Goal: Task Accomplishment & Management: Manage account settings

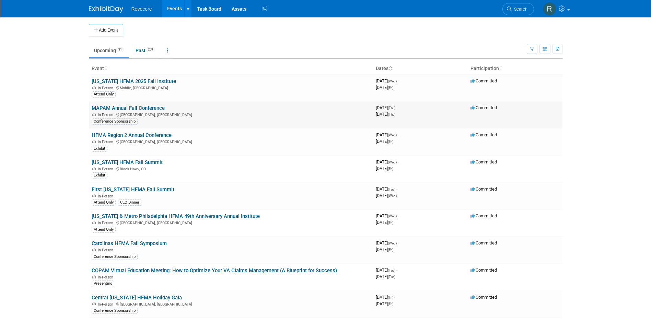
click at [131, 110] on link "MAPAM Annual Fall Conference" at bounding box center [128, 108] width 73 height 6
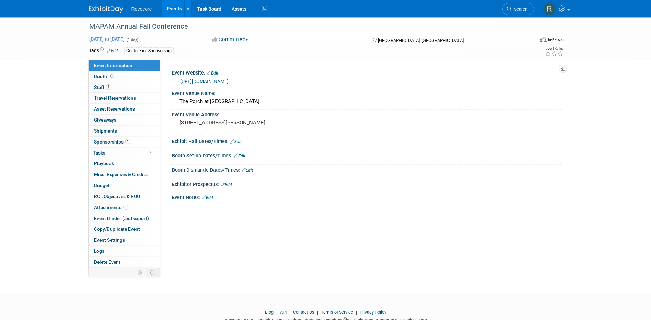
click at [110, 39] on span "to" at bounding box center [107, 38] width 7 height 5
type input "Oct 9, 2025"
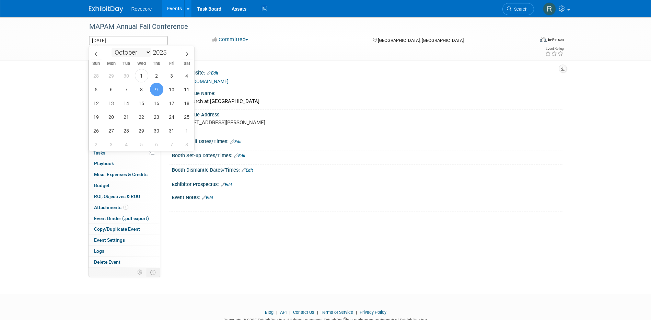
click at [144, 53] on select "January February March April May June July August September October November De…" at bounding box center [131, 52] width 39 height 9
select select "1"
click at [112, 48] on select "January February March April May June July August September October November De…" at bounding box center [131, 52] width 39 height 9
click at [110, 93] on span "3" at bounding box center [111, 89] width 13 height 13
type input "Feb 3, 2025"
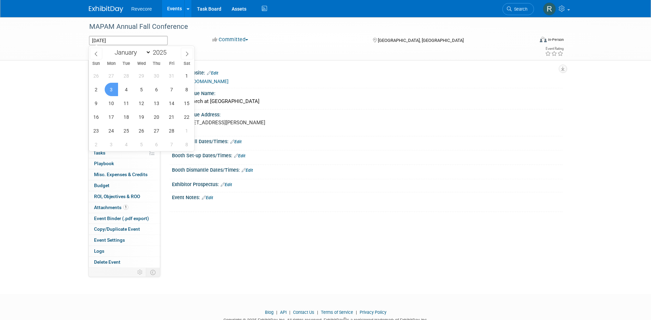
click at [116, 89] on span "3" at bounding box center [111, 89] width 13 height 13
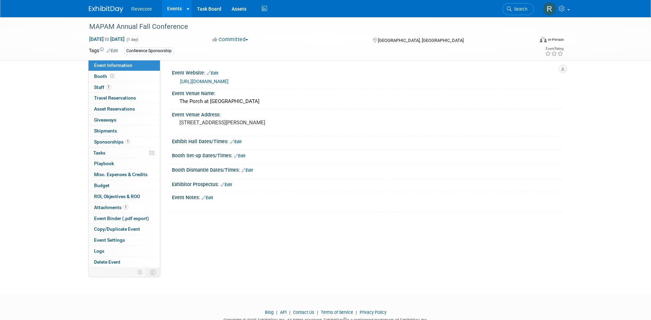
click at [212, 196] on link "Edit" at bounding box center [207, 197] width 11 height 5
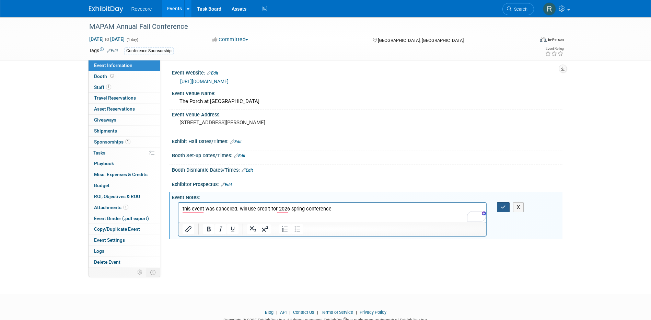
click at [507, 207] on button "button" at bounding box center [503, 207] width 13 height 10
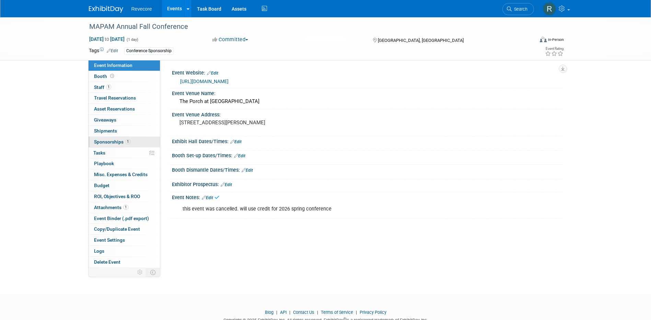
click at [137, 142] on link "1 Sponsorships 1" at bounding box center [124, 142] width 71 height 11
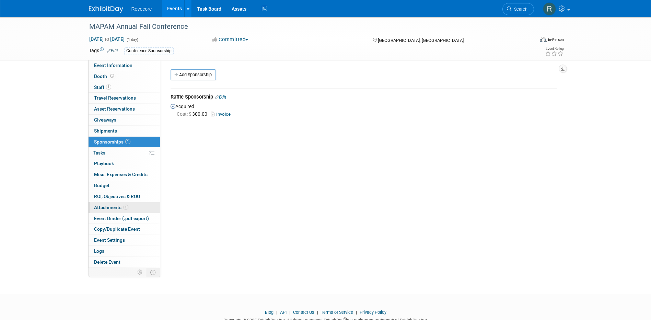
click at [129, 205] on link "1 Attachments 1" at bounding box center [124, 207] width 71 height 11
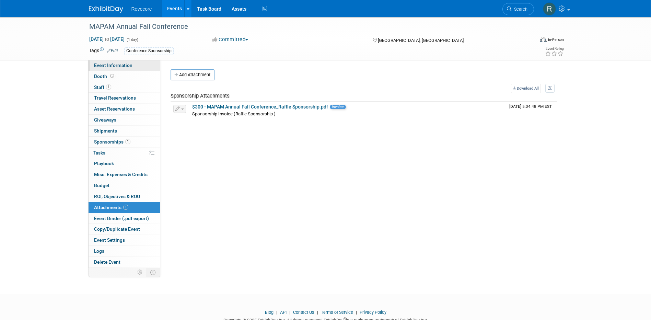
click at [134, 66] on link "Event Information" at bounding box center [124, 65] width 71 height 11
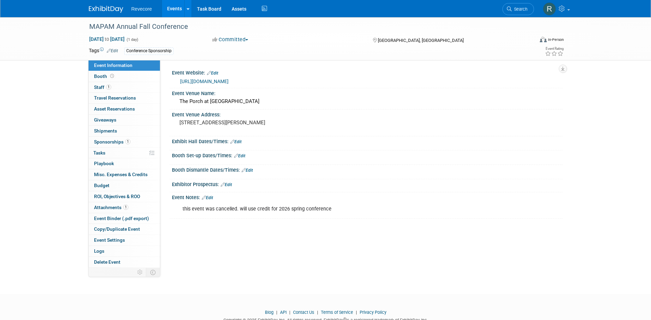
click at [167, 16] on link "Events" at bounding box center [174, 8] width 25 height 17
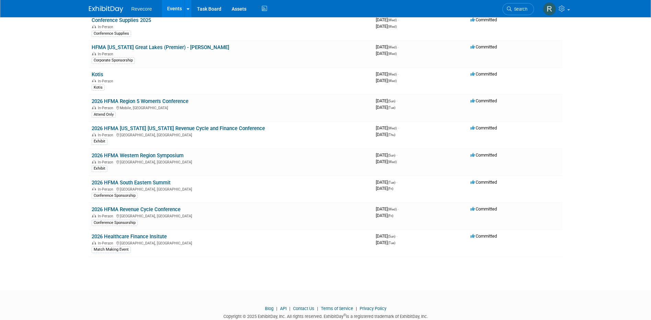
scroll to position [612, 0]
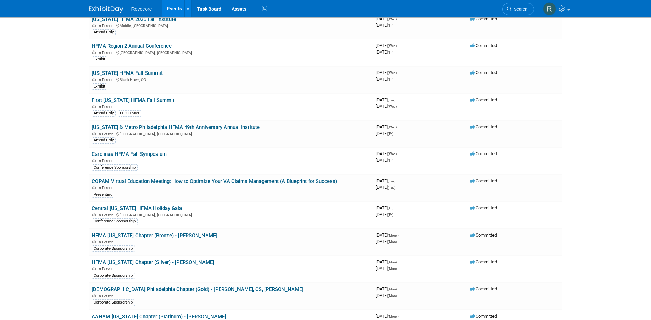
scroll to position [0, 0]
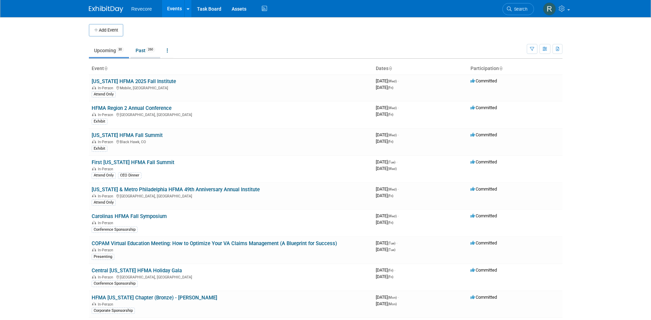
click at [146, 53] on link "Past 260" at bounding box center [145, 50] width 30 height 13
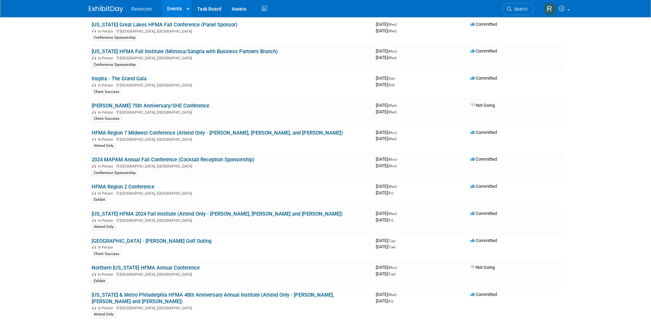
scroll to position [1022, 0]
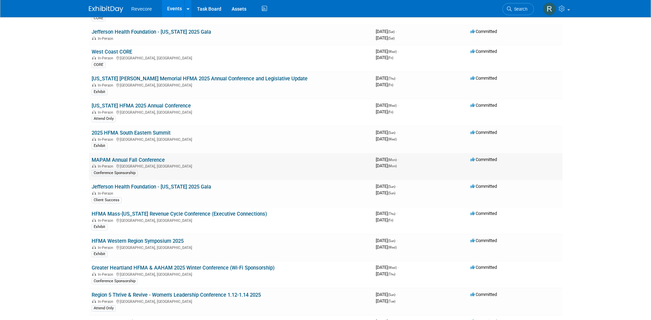
click at [154, 160] on link "MAPAM Annual Fall Conference" at bounding box center [128, 160] width 73 height 6
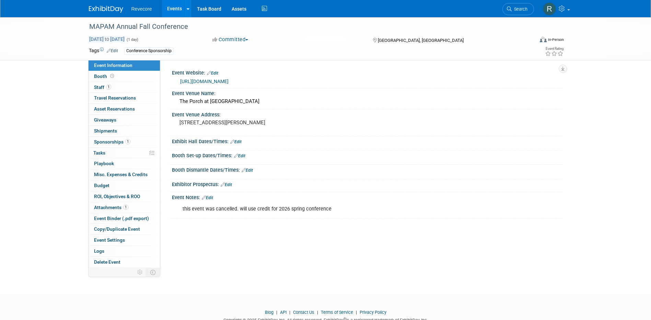
click at [125, 39] on span "[DATE] to [DATE]" at bounding box center [107, 39] width 36 height 6
type input "Feb 3, 2025"
select select "1"
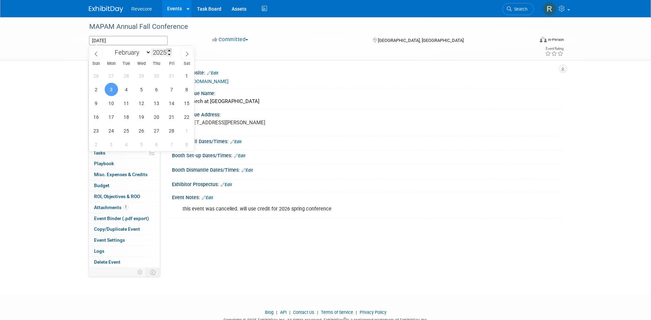
click at [171, 50] on span at bounding box center [169, 50] width 5 height 4
type input "2026"
click at [113, 76] on span "2" at bounding box center [111, 75] width 13 height 13
type input "Feb 2, 2026"
click at [113, 76] on span "2" at bounding box center [111, 75] width 13 height 13
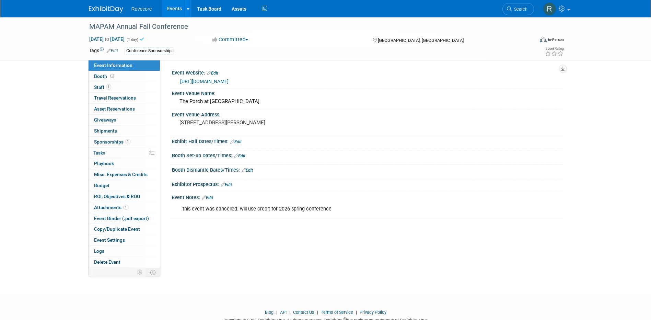
click at [171, 12] on link "Events" at bounding box center [174, 8] width 25 height 17
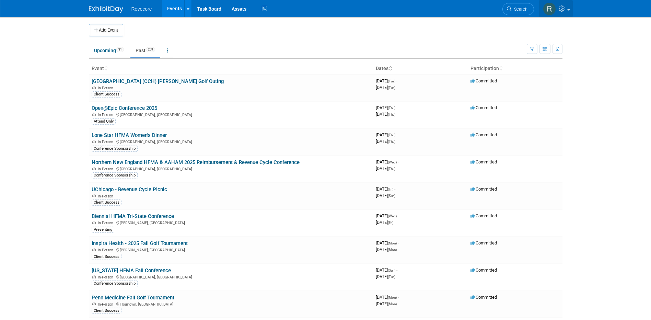
click at [565, 9] on icon at bounding box center [563, 8] width 8 height 6
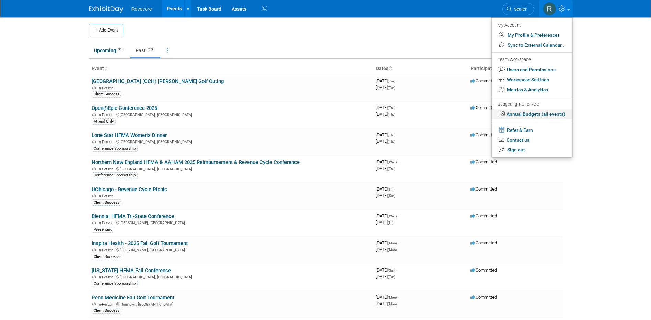
click at [548, 116] on link "Annual Budgets (all events)" at bounding box center [532, 114] width 81 height 10
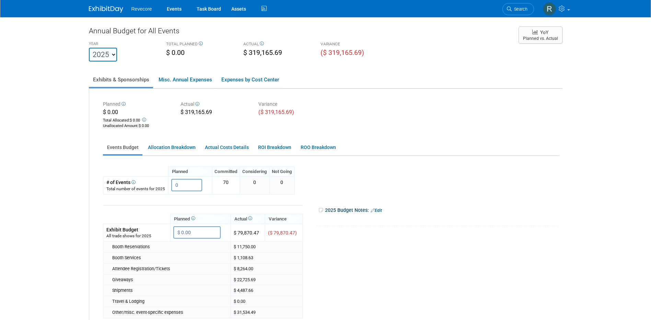
click at [114, 57] on select "2020 2021 2022 2023 2024 2025 2026 2027 2028 2029 2030 2031" at bounding box center [103, 55] width 28 height 14
select select "2026"
click at [89, 48] on select "2020 2021 2022 2023 2024 2025 2026 2027 2028 2029 2030 2031" at bounding box center [103, 55] width 28 height 14
click at [169, 62] on div "Annual Budget for All Events YEAR 2020 2021 2022 2023 2024 2025 2026 2027 2028 …" at bounding box center [326, 217] width 474 height 383
click at [181, 13] on link "Events" at bounding box center [174, 8] width 25 height 17
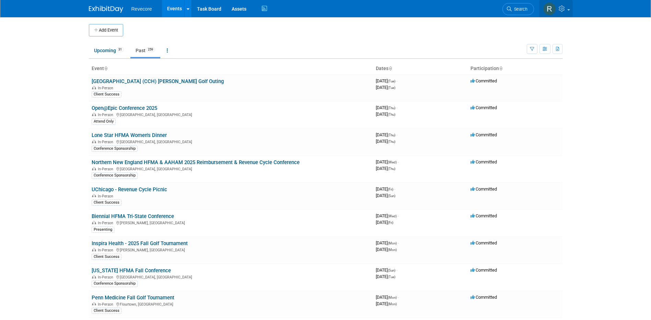
click at [567, 11] on link at bounding box center [556, 8] width 34 height 17
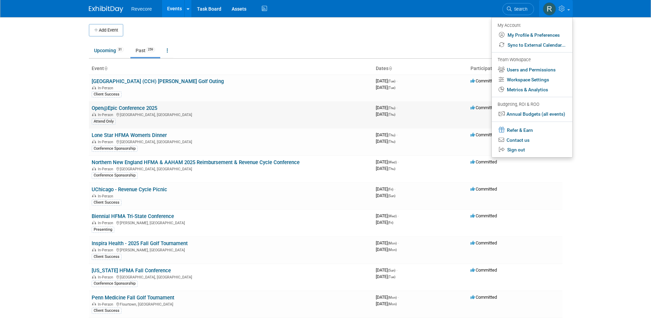
click at [553, 110] on ul "My Account My Profile & Preferences Sync to External Calendar... Team Workspace…" at bounding box center [532, 87] width 81 height 140
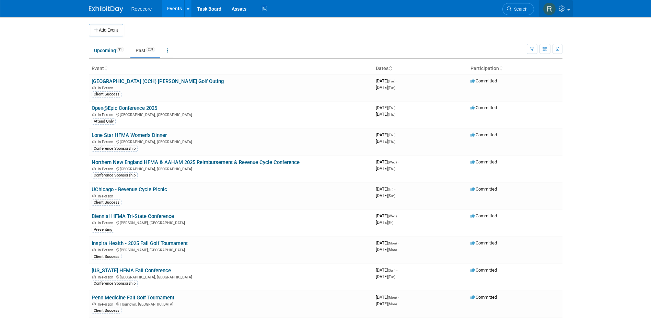
click at [560, 9] on icon at bounding box center [563, 8] width 8 height 6
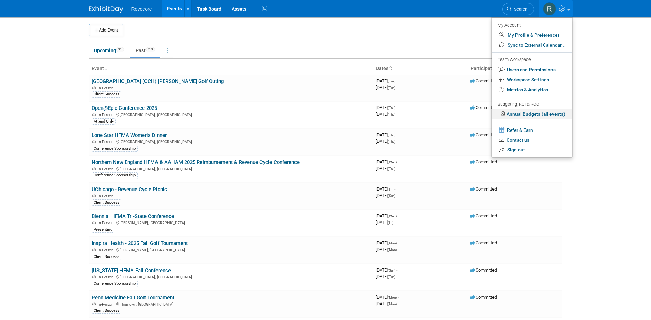
click at [548, 112] on link "Annual Budgets (all events)" at bounding box center [532, 114] width 81 height 10
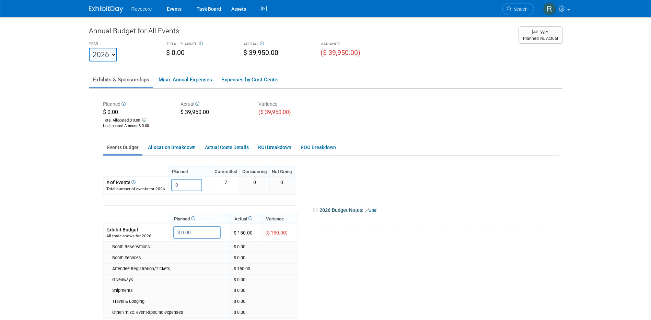
click at [112, 57] on select "2020 2021 2022 2023 2024 2025 2026 2027 2028 2029 2030 2031" at bounding box center [103, 55] width 28 height 14
select select "2025"
click at [89, 48] on select "2020 2021 2022 2023 2024 2025 2026 2027 2028 2029 2030 2031" at bounding box center [103, 55] width 28 height 14
click at [258, 38] on div "Annual Budget for All Events" at bounding box center [300, 33] width 423 height 14
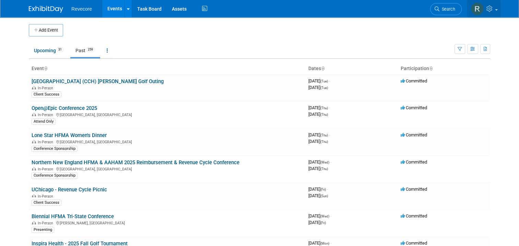
click at [495, 8] on icon at bounding box center [491, 8] width 8 height 6
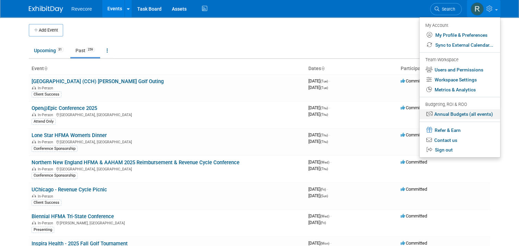
click at [481, 119] on link "Annual Budgets (all events)" at bounding box center [460, 114] width 81 height 10
